Goal: Task Accomplishment & Management: Use online tool/utility

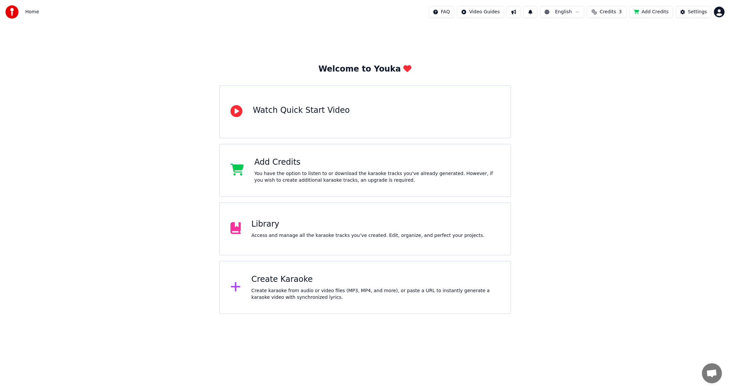
click at [306, 276] on div "Create Karaoke" at bounding box center [376, 279] width 249 height 11
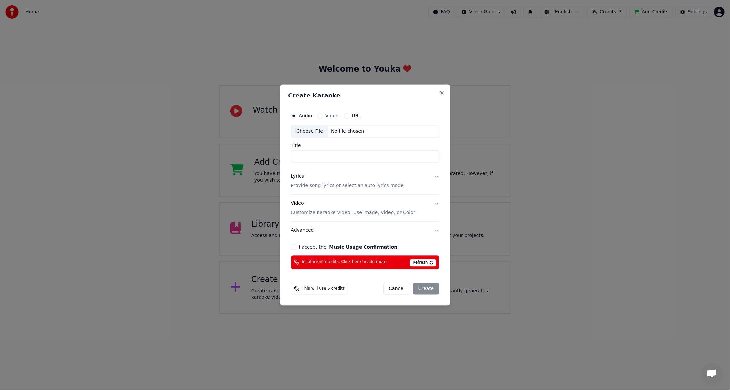
click at [319, 263] on span "Insufficient credits. Click here to add more." at bounding box center [345, 262] width 86 height 5
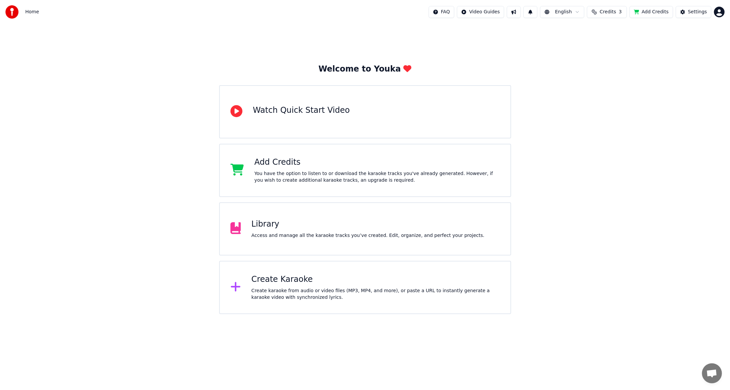
click at [283, 282] on div "Create Karaoke" at bounding box center [376, 279] width 249 height 11
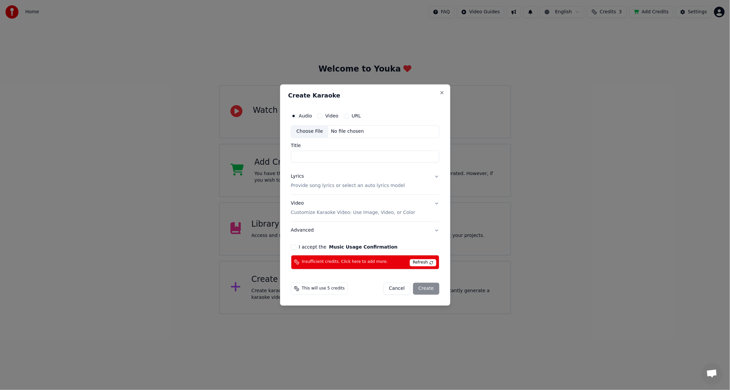
click at [427, 261] on span "Refresh" at bounding box center [423, 262] width 26 height 7
click at [428, 262] on span "Refresh" at bounding box center [423, 262] width 26 height 7
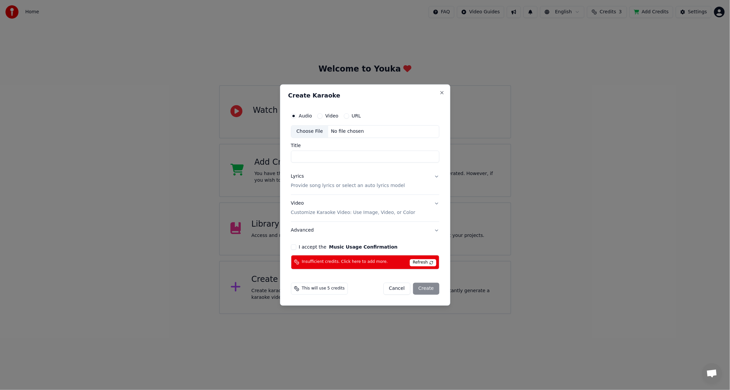
click at [428, 262] on span "Refresh" at bounding box center [423, 262] width 26 height 7
click at [428, 261] on span "Refresh" at bounding box center [423, 262] width 26 height 7
click at [432, 259] on span "Refresh" at bounding box center [423, 262] width 26 height 7
click at [441, 92] on button "Close" at bounding box center [442, 92] width 5 height 5
